Goal: Information Seeking & Learning: Learn about a topic

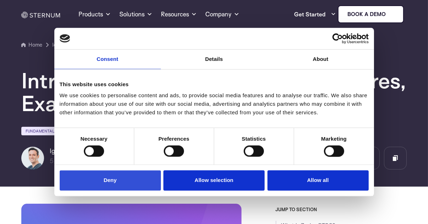
click at [110, 179] on button "Deny" at bounding box center [110, 180] width 101 height 20
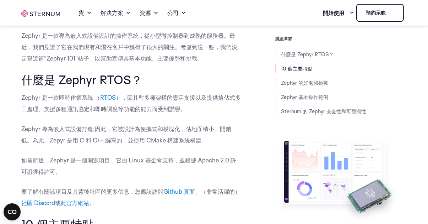
scroll to position [323, 0]
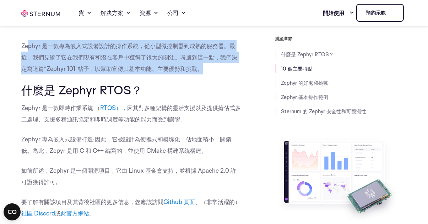
drag, startPoint x: 28, startPoint y: 43, endPoint x: 214, endPoint y: 69, distance: 187.6
click at [214, 69] on p "Zephyr 是一款專為嵌入式設備設計的操作系統，從小型微控制器到成熟的服務器。最近，我們見證了它在我們現有和潛在客戶中獲得了很大的關注。考慮到這一點，我們決…" at bounding box center [131, 57] width 220 height 34
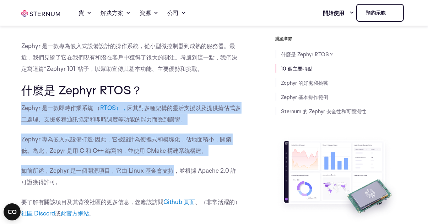
drag, startPoint x: 22, startPoint y: 106, endPoint x: 171, endPoint y: 157, distance: 157.7
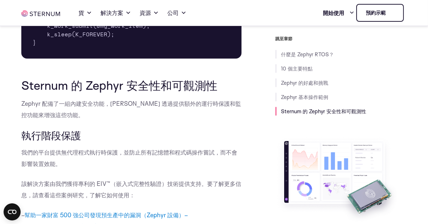
scroll to position [2358, 0]
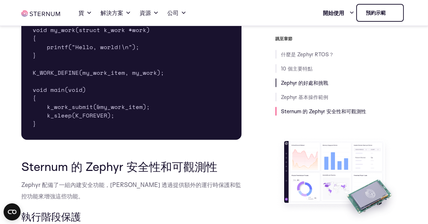
click at [307, 84] on link "Zephyr 的好處和挑戰" at bounding box center [304, 82] width 47 height 7
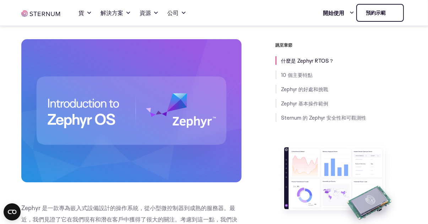
scroll to position [194, 0]
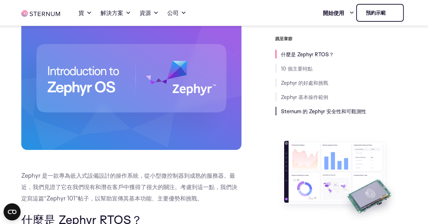
click at [321, 112] on link "Sternum 的 Zephyr 安全性和可觀測性" at bounding box center [323, 111] width 85 height 7
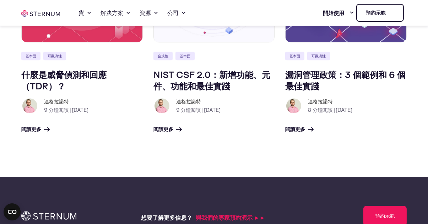
scroll to position [3086, 0]
